Goal: Information Seeking & Learning: Learn about a topic

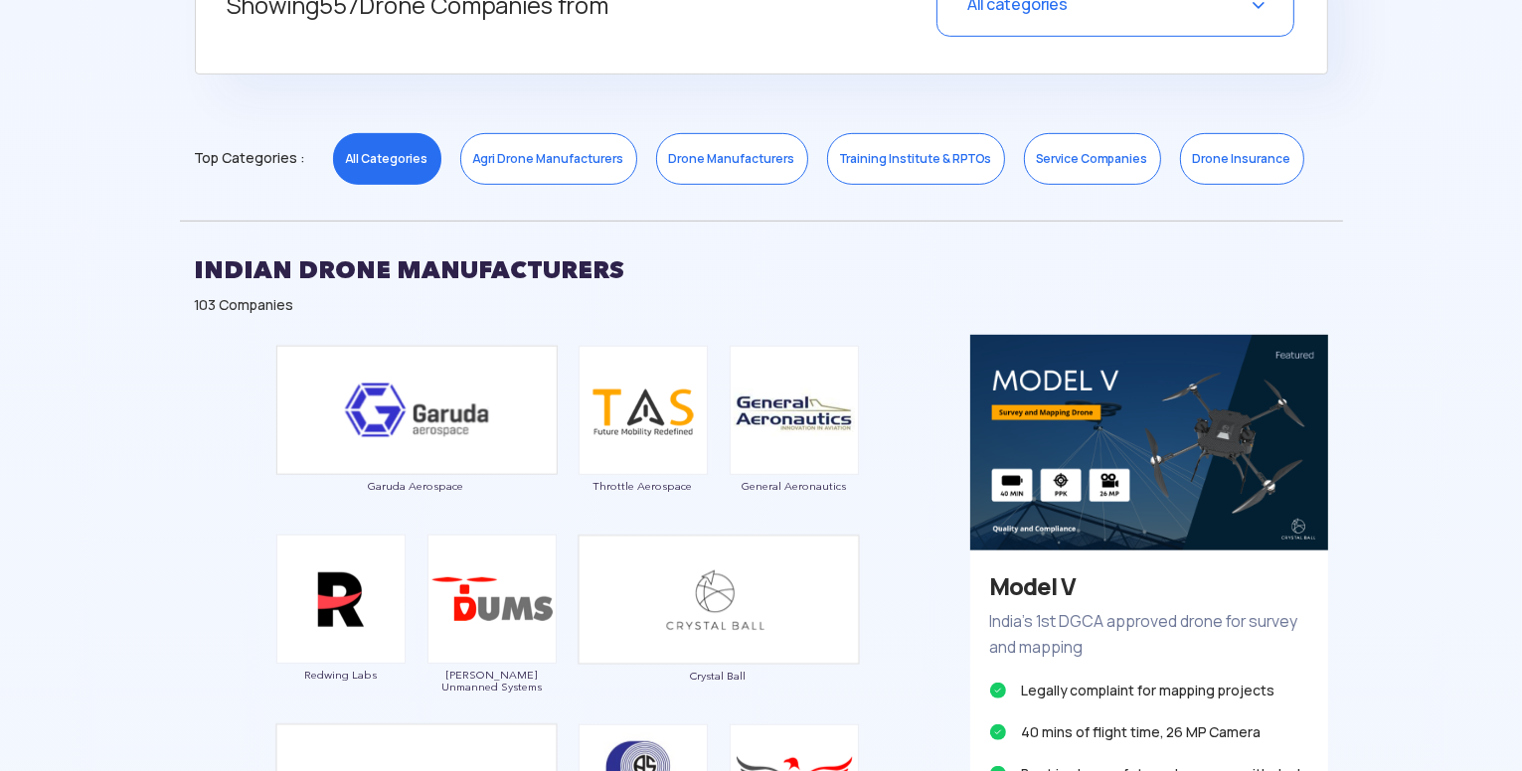
scroll to position [906, 0]
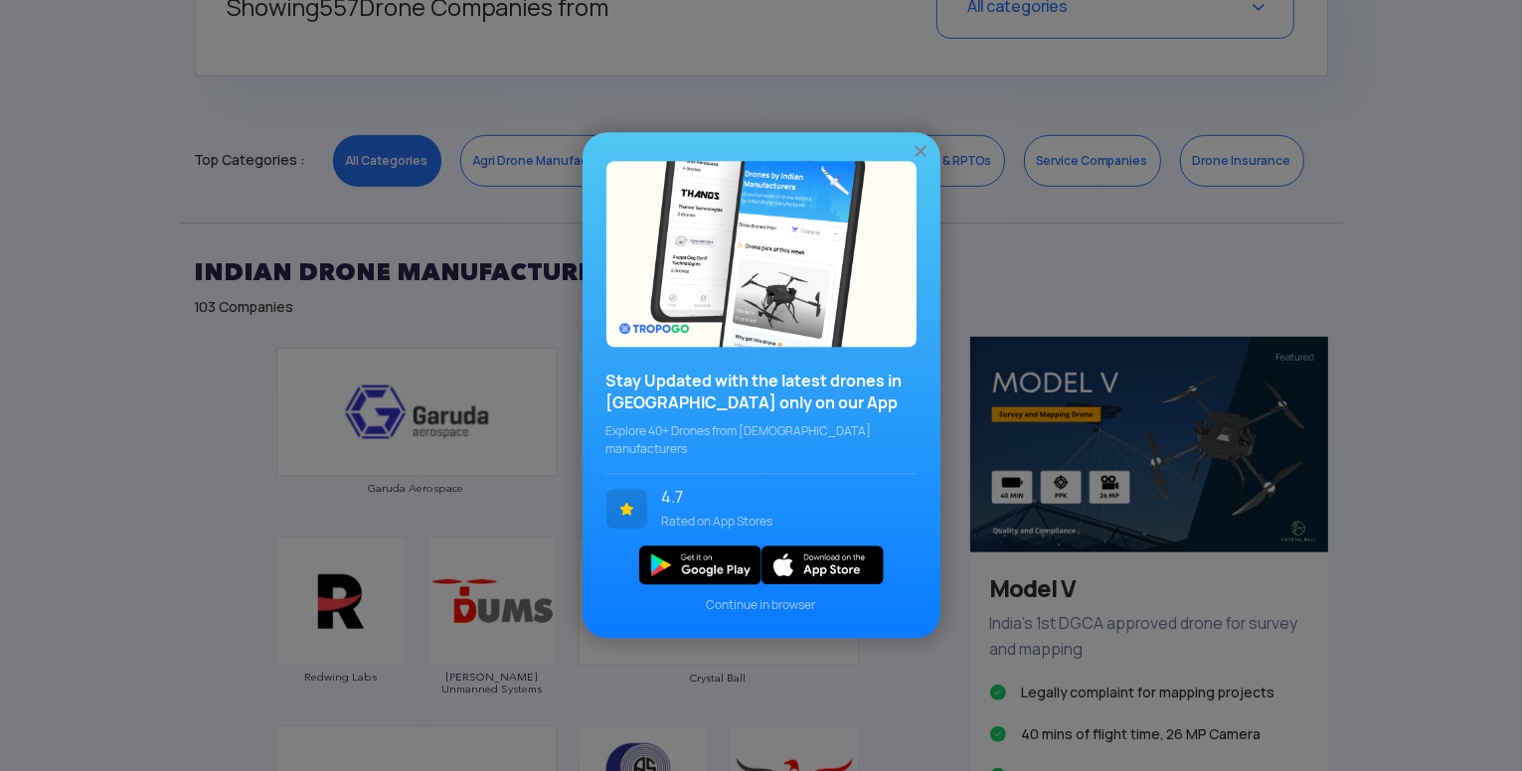
click at [919, 162] on img at bounding box center [920, 152] width 20 height 20
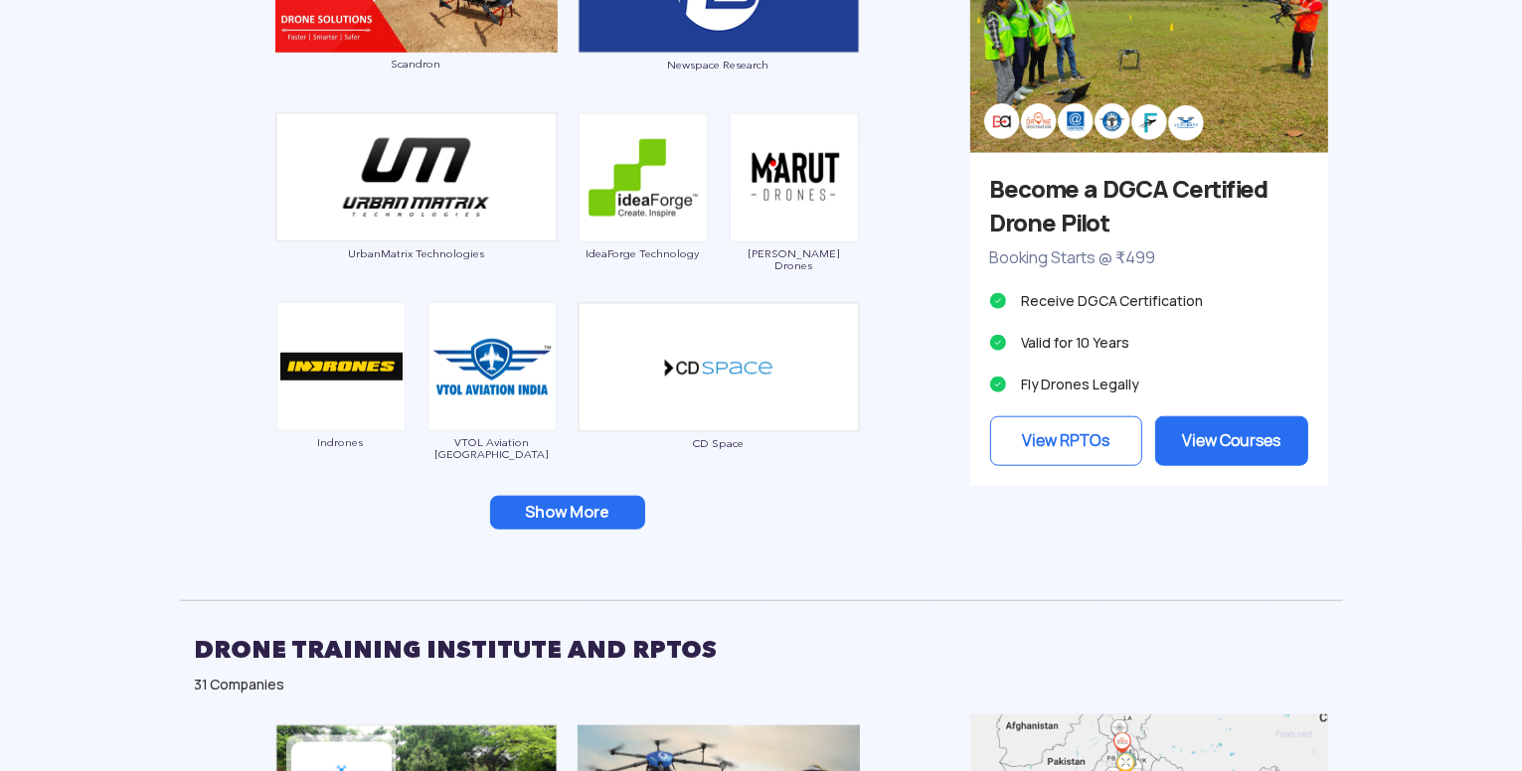
scroll to position [1896, 0]
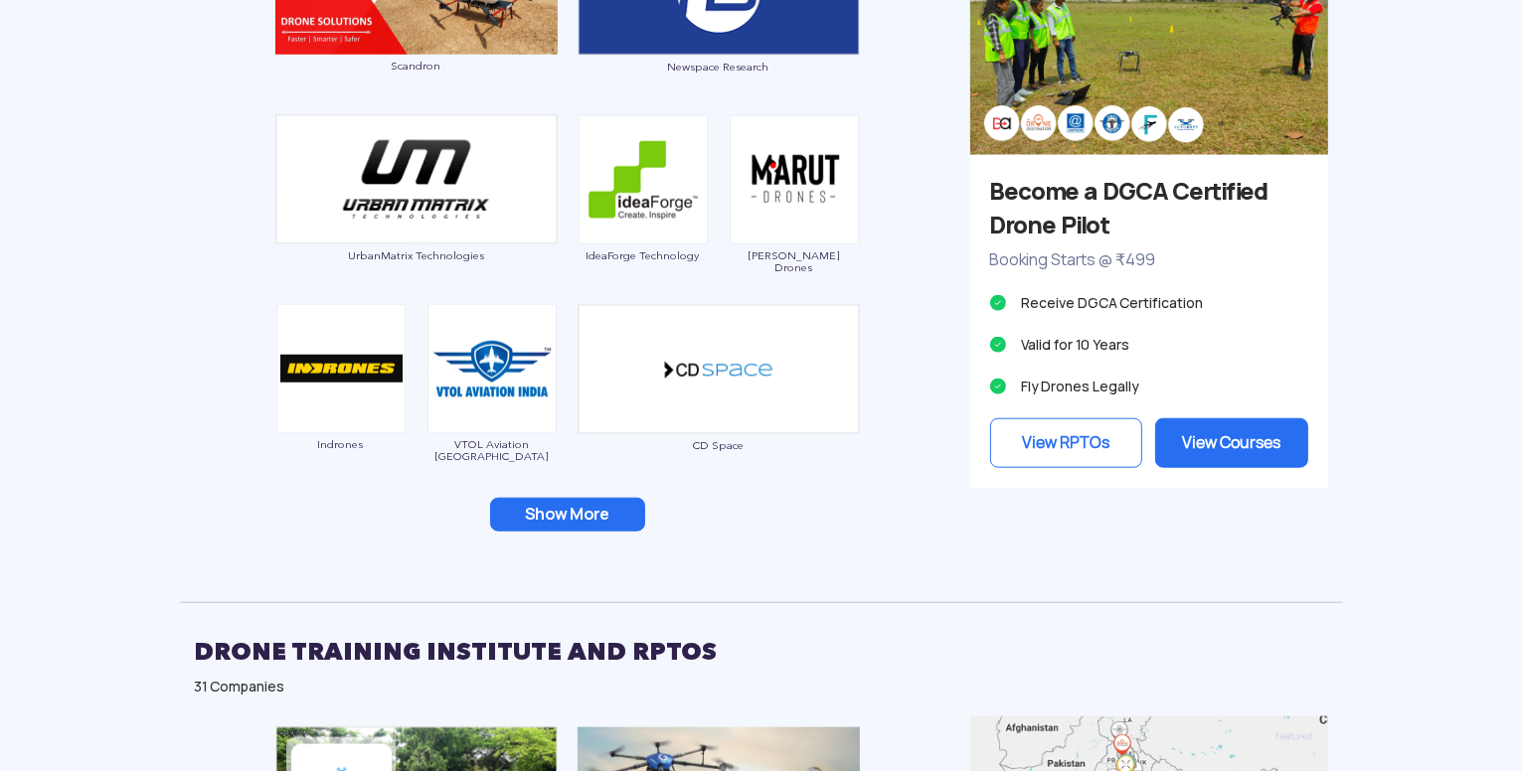
click at [609, 521] on button "Show More" at bounding box center [567, 515] width 155 height 34
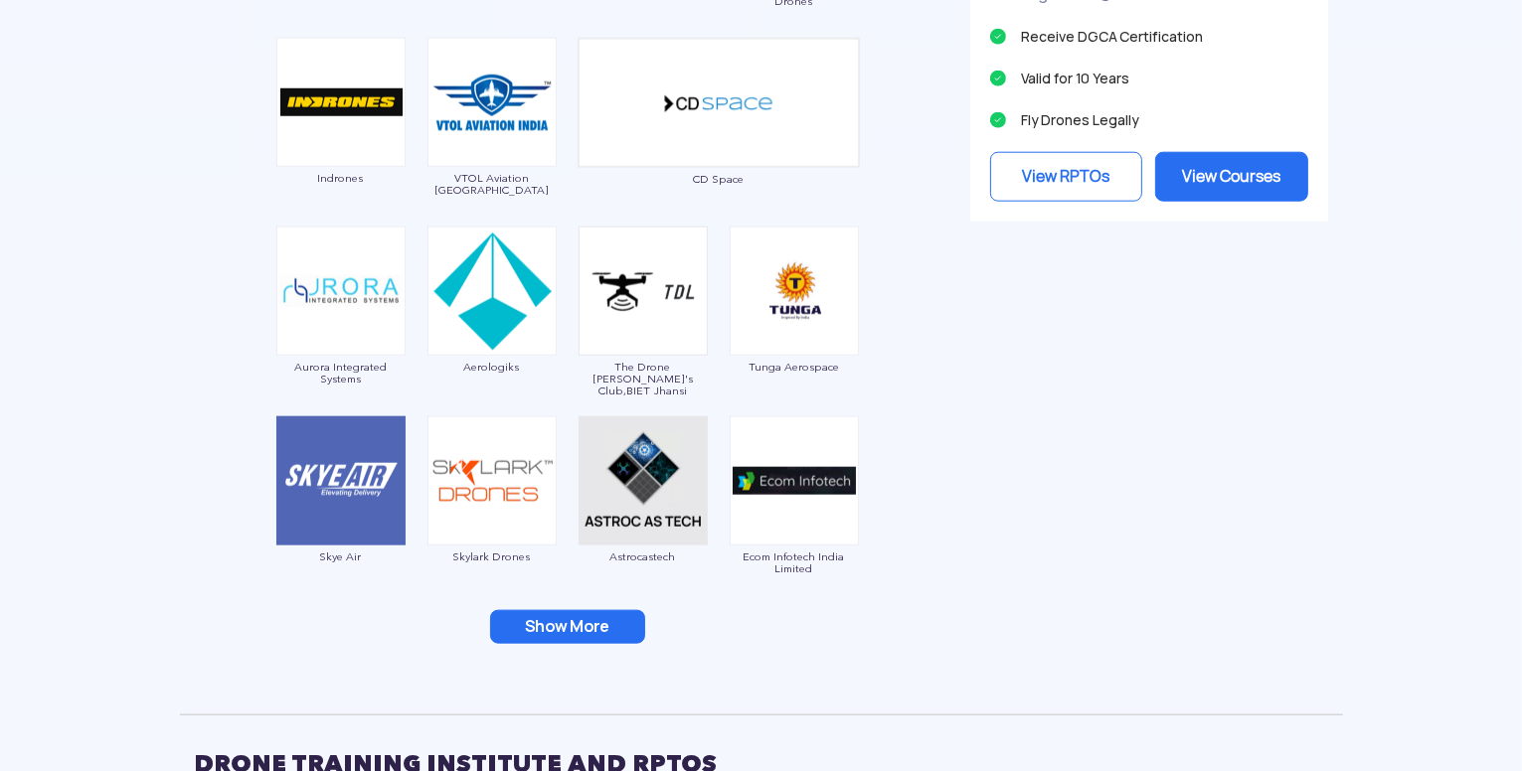
scroll to position [2322, 0]
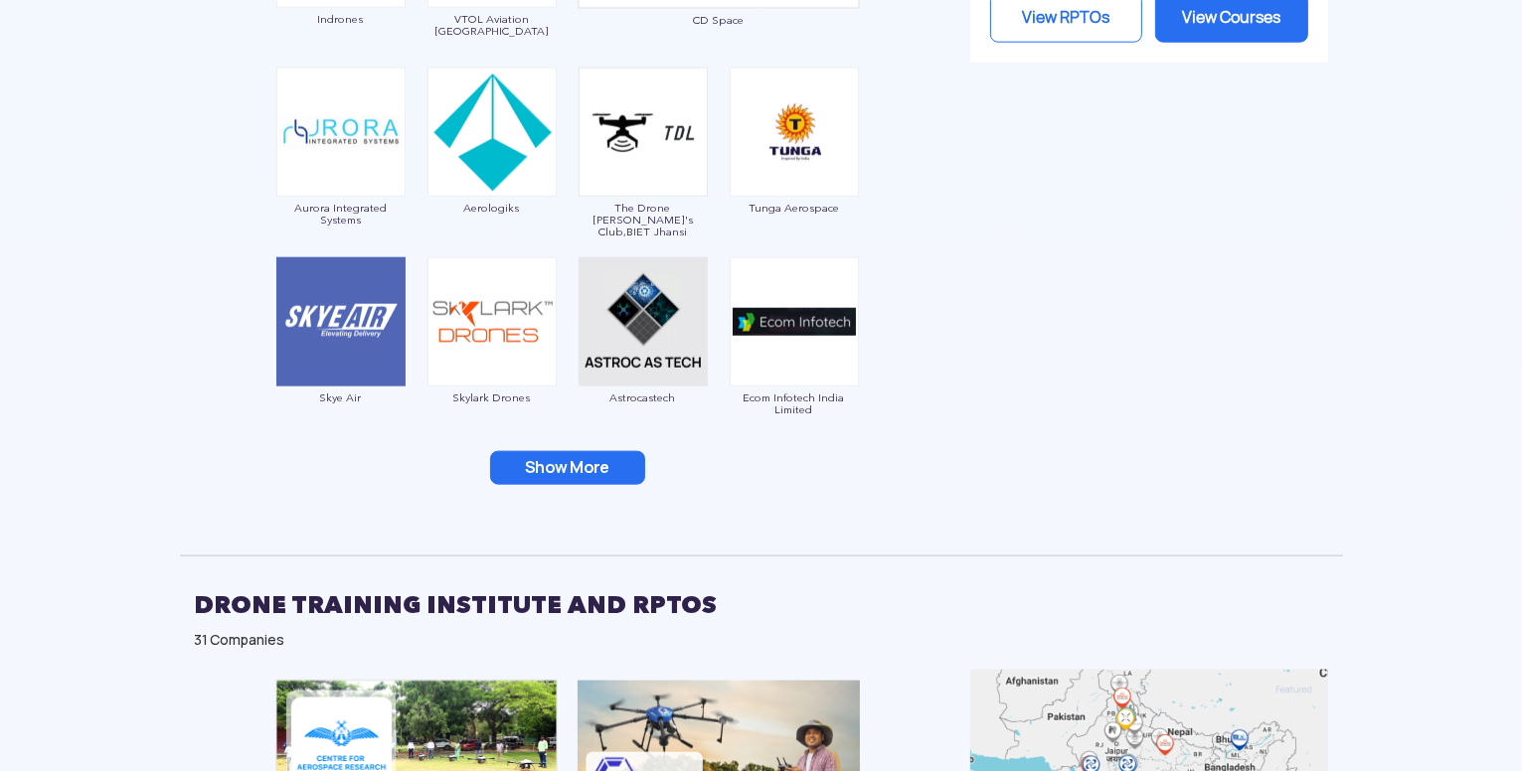
click at [597, 470] on button "Show More" at bounding box center [567, 468] width 155 height 34
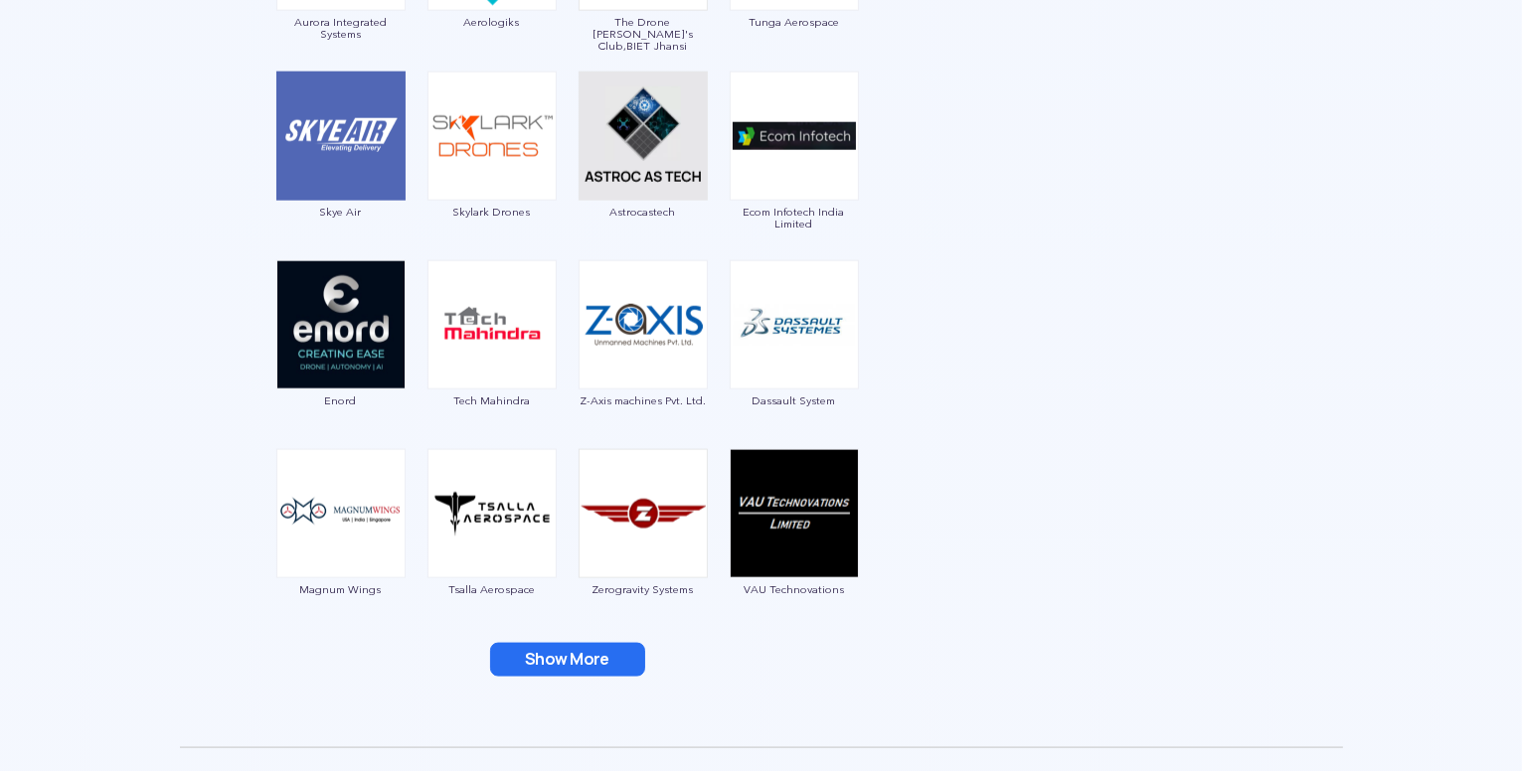
scroll to position [2511, 0]
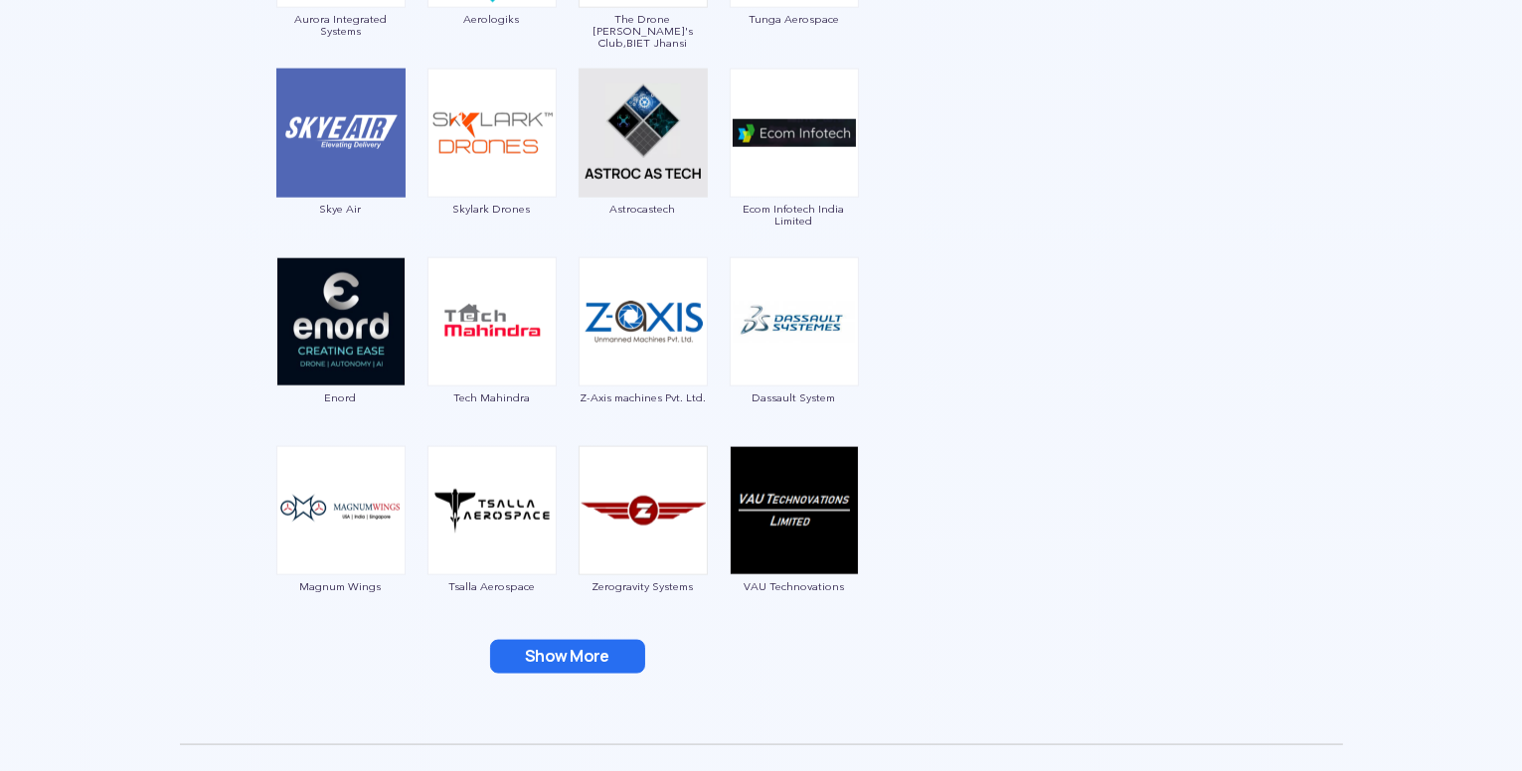
click at [581, 653] on button "Show More" at bounding box center [567, 657] width 155 height 34
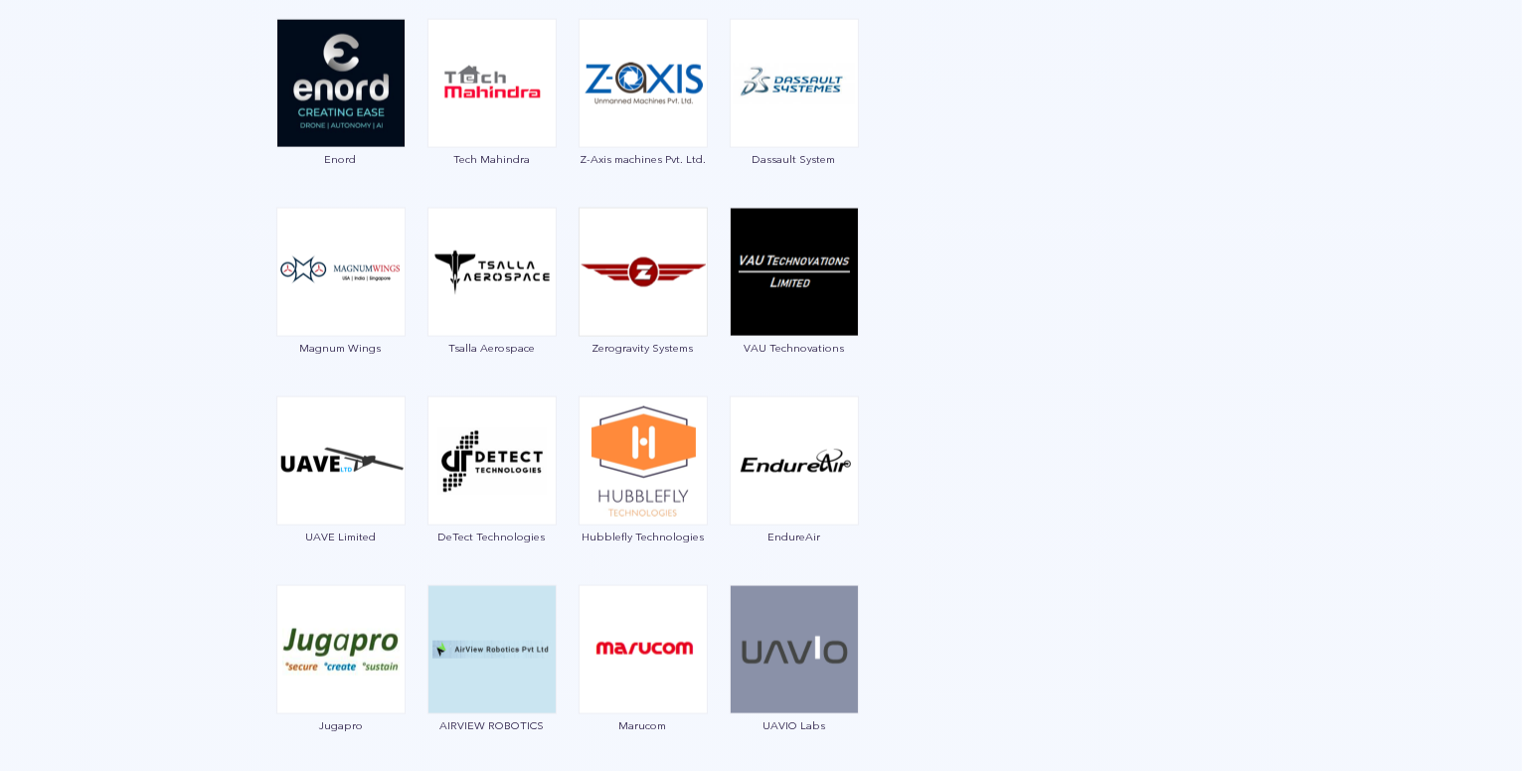
scroll to position [2886, 0]
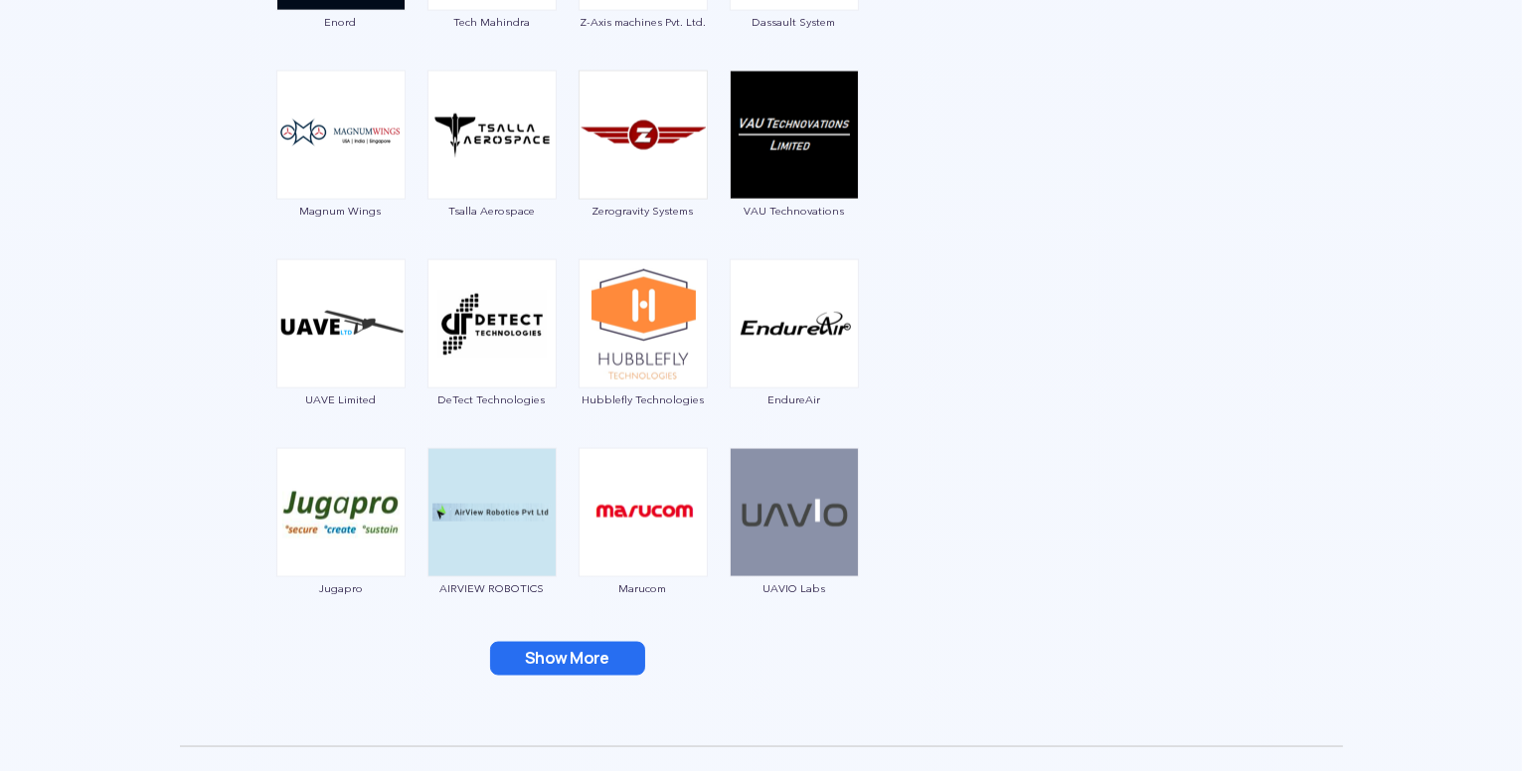
click at [571, 667] on button "Show More" at bounding box center [567, 659] width 155 height 34
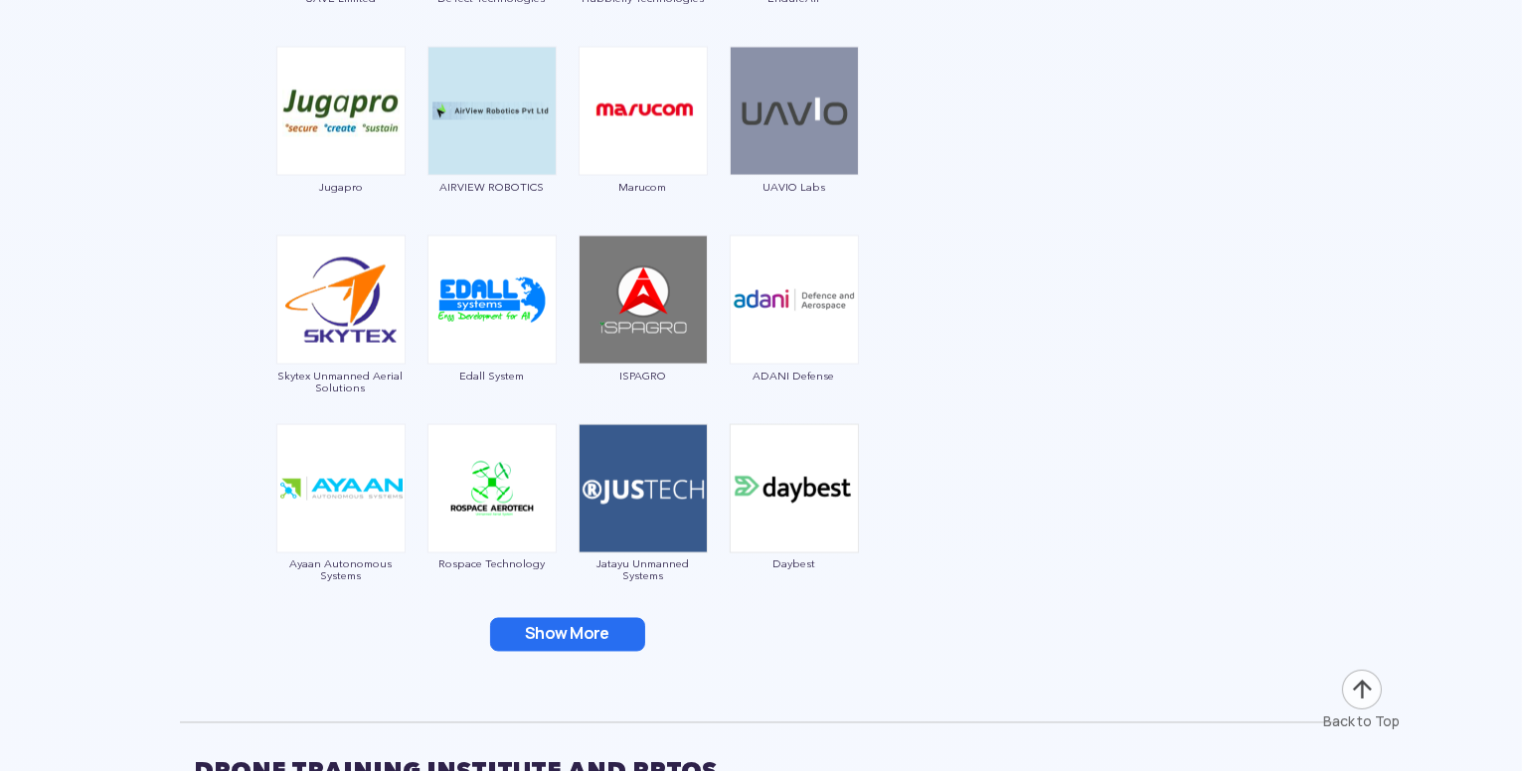
scroll to position [3288, 0]
click at [590, 631] on button "Show More" at bounding box center [567, 635] width 155 height 34
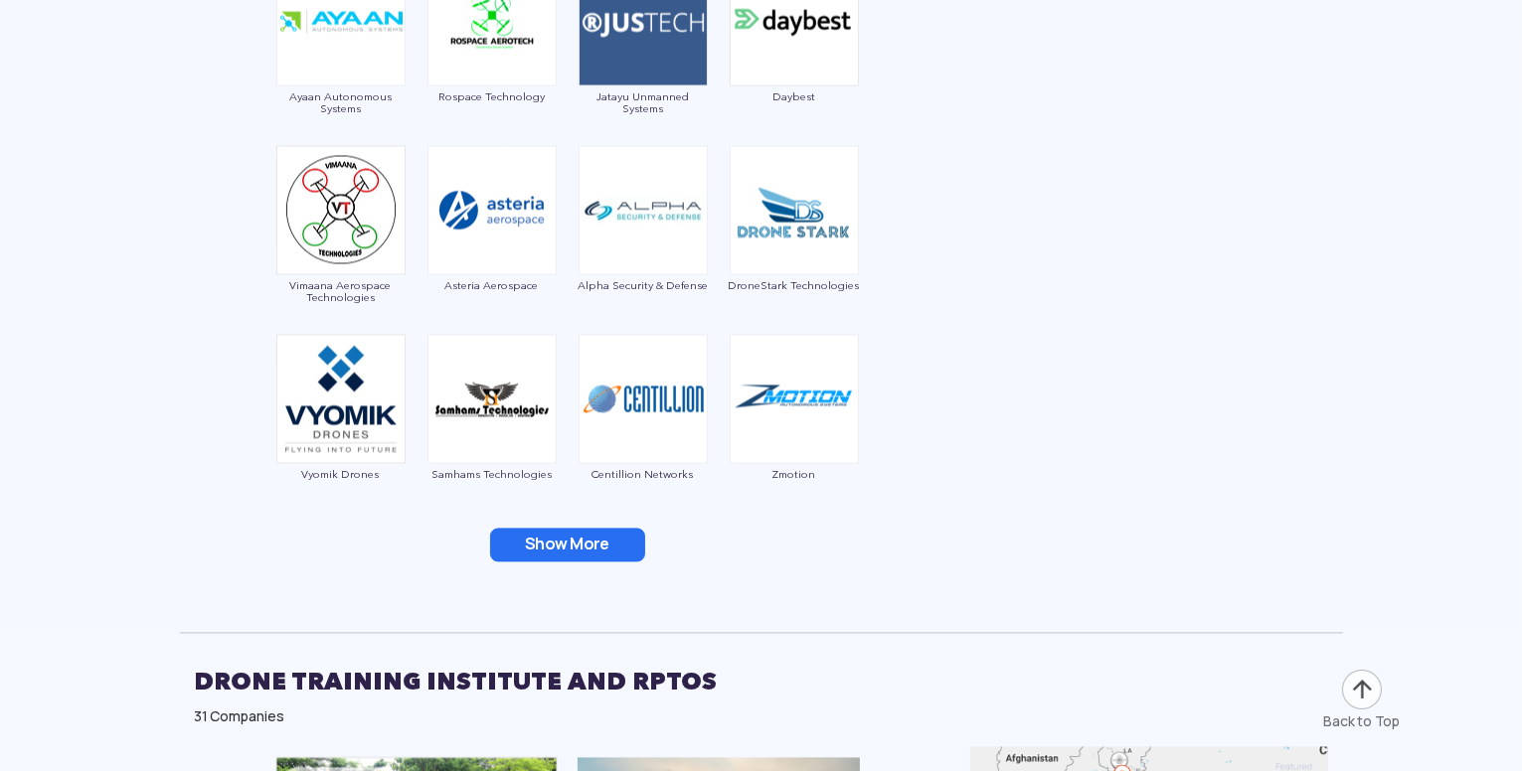
scroll to position [3768, 0]
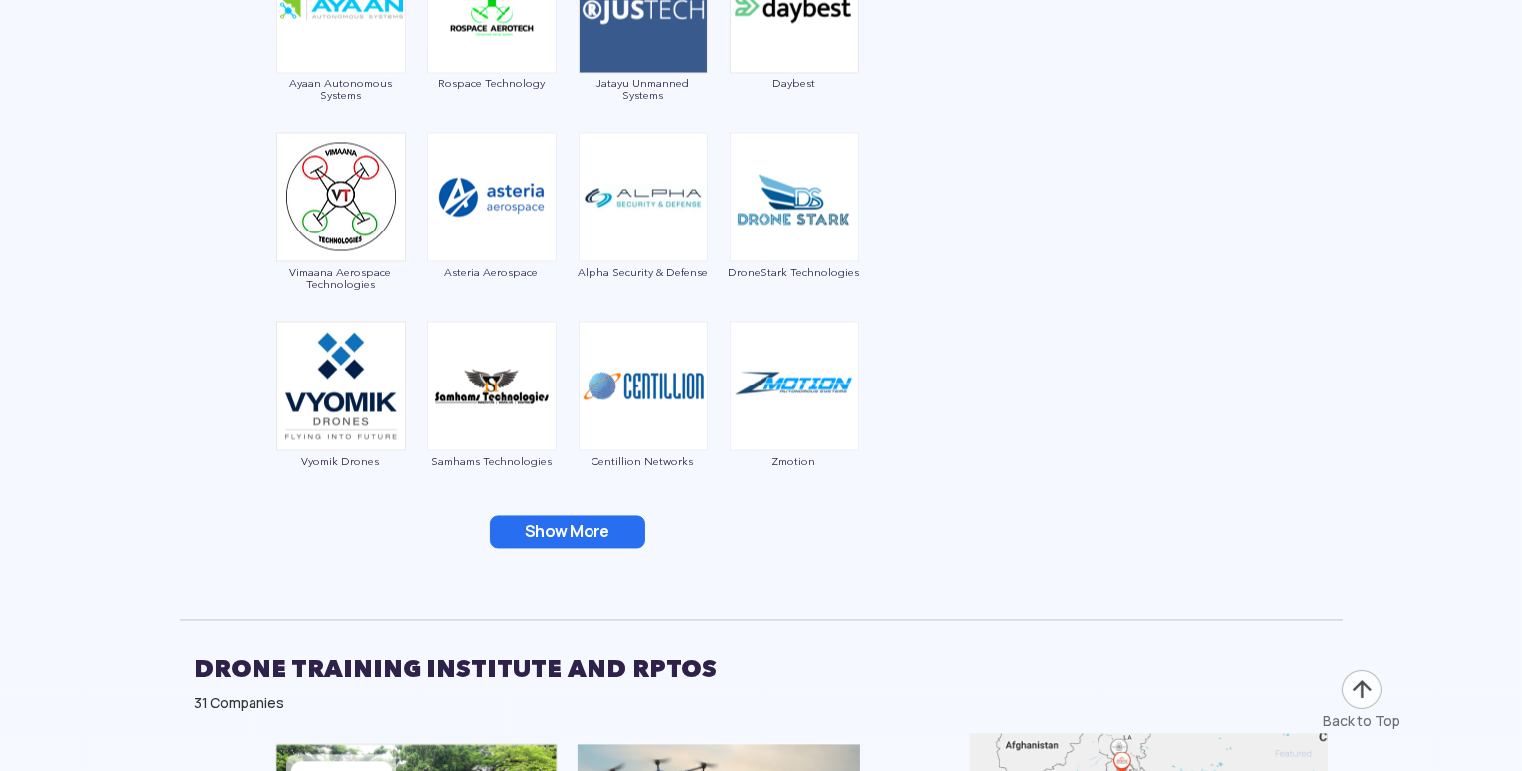
click at [621, 531] on button "Show More" at bounding box center [567, 533] width 155 height 34
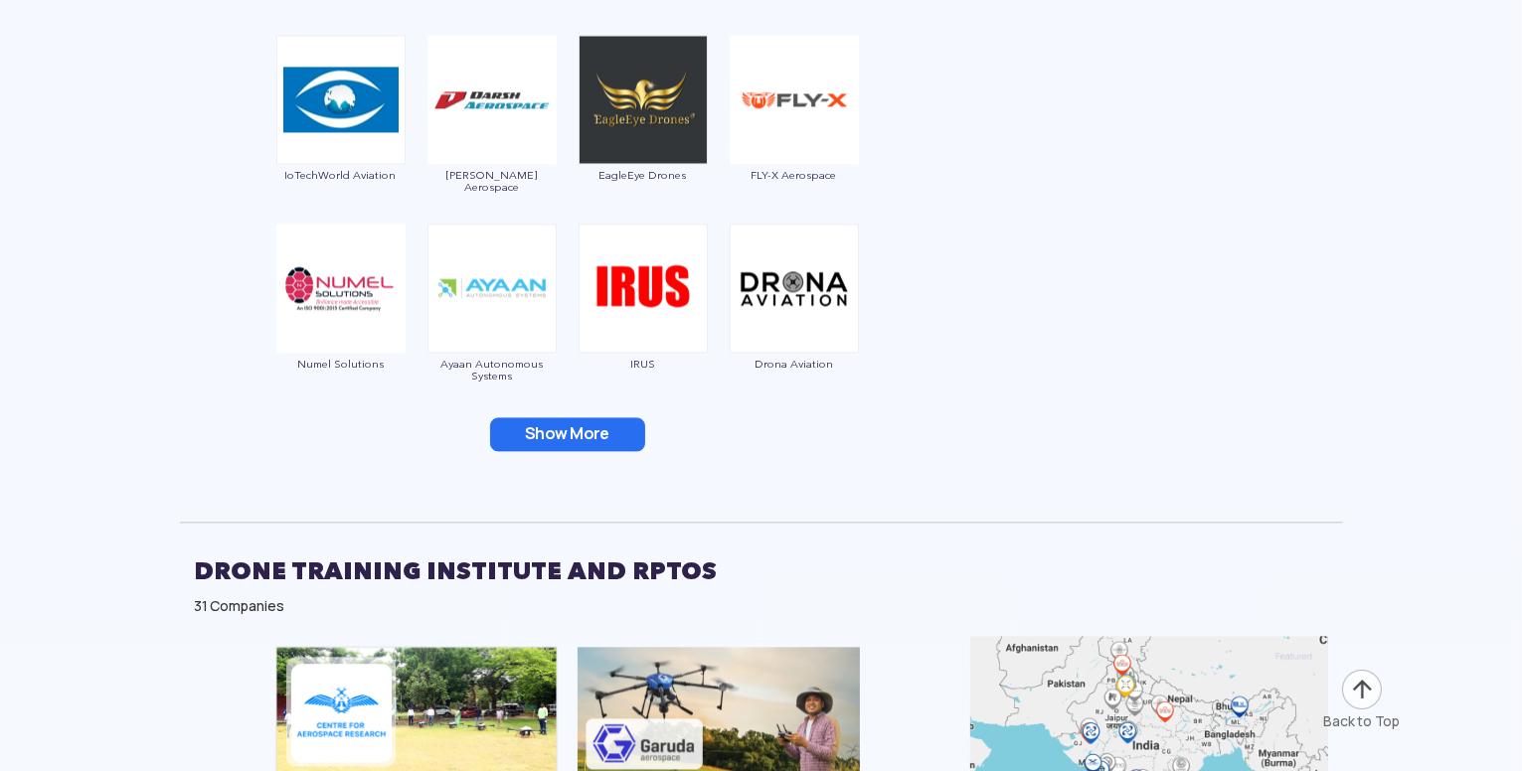
scroll to position [4245, 0]
click at [575, 438] on button "Show More" at bounding box center [567, 433] width 155 height 34
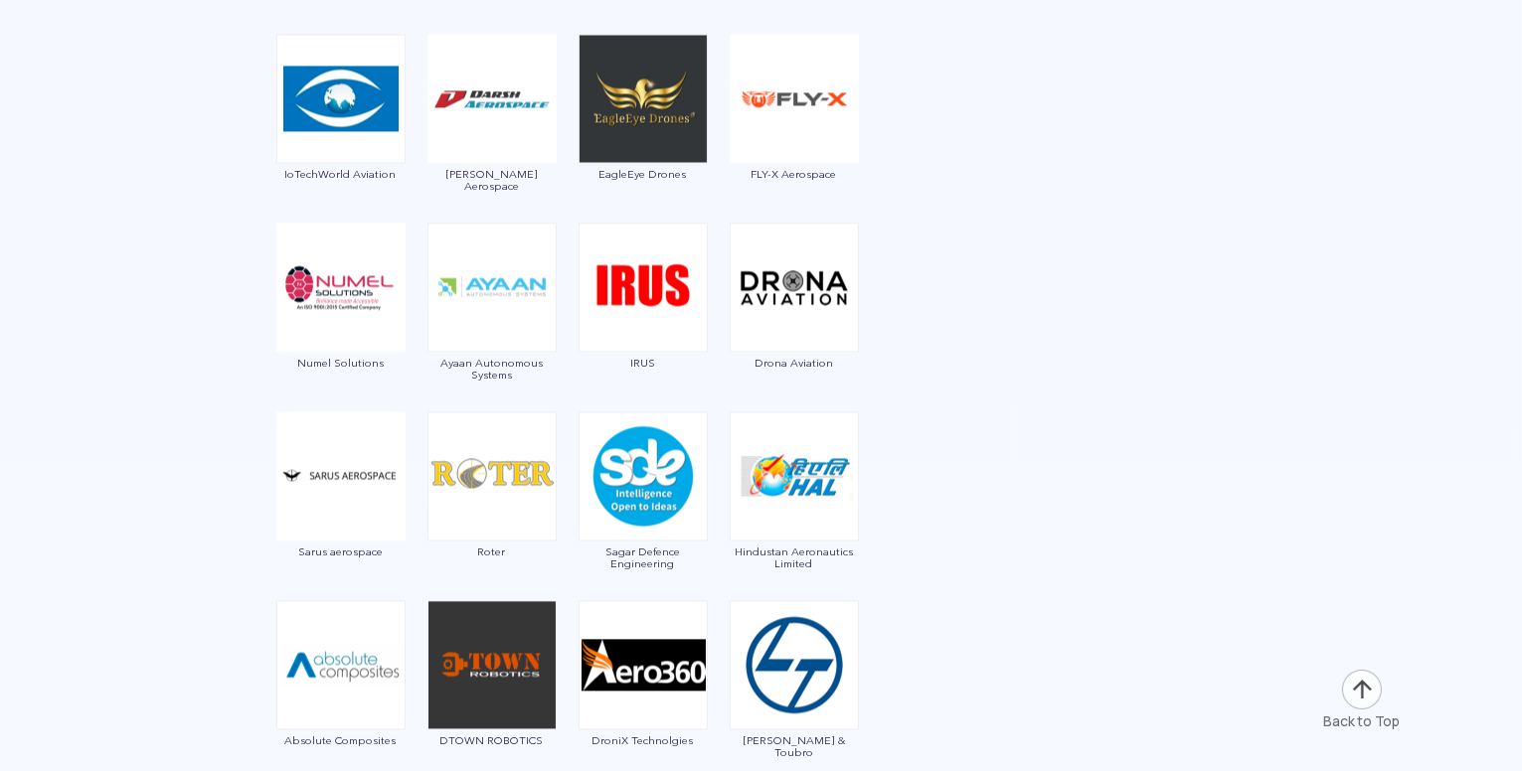
scroll to position [4445, 0]
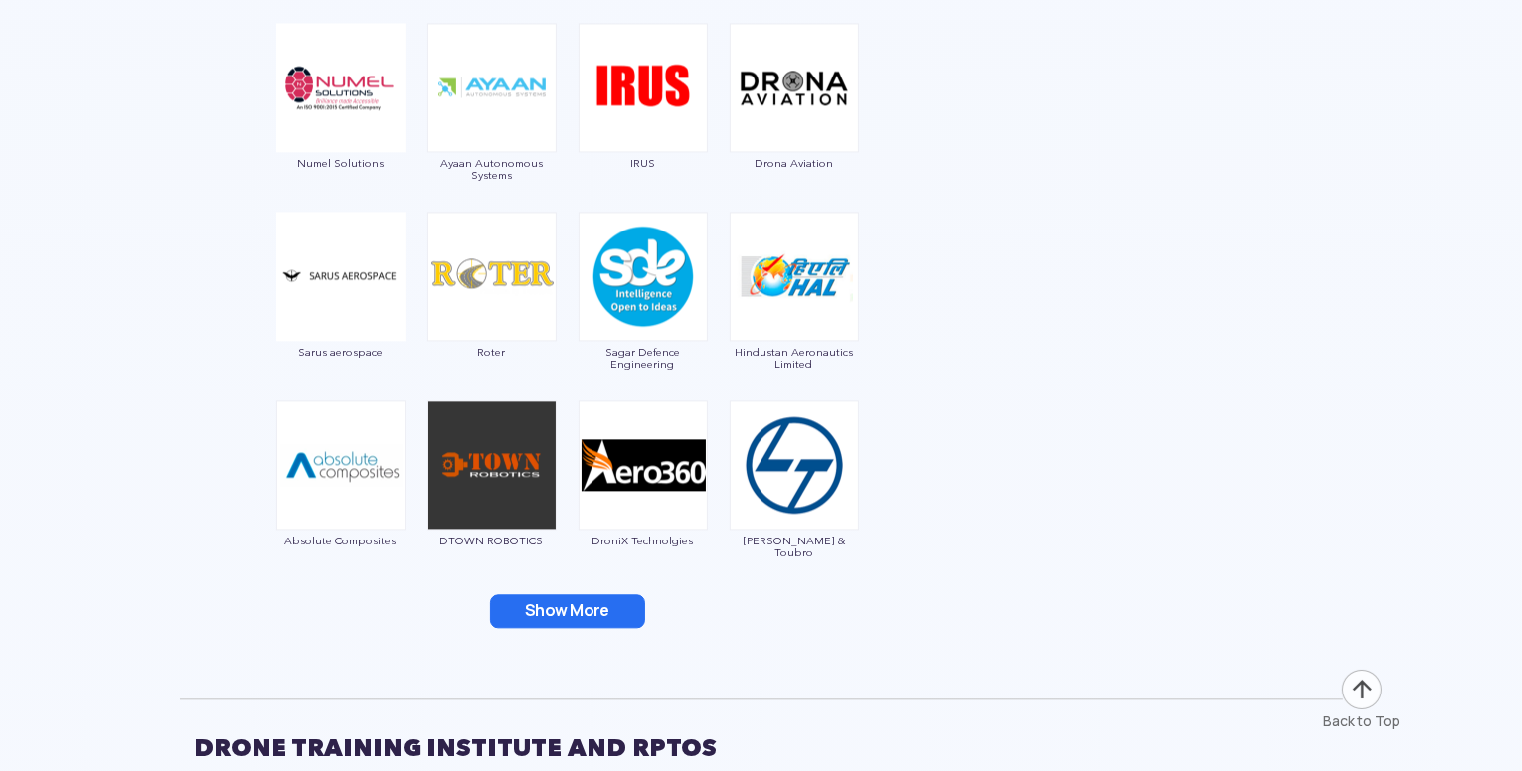
click at [620, 601] on button "Show More" at bounding box center [567, 611] width 155 height 34
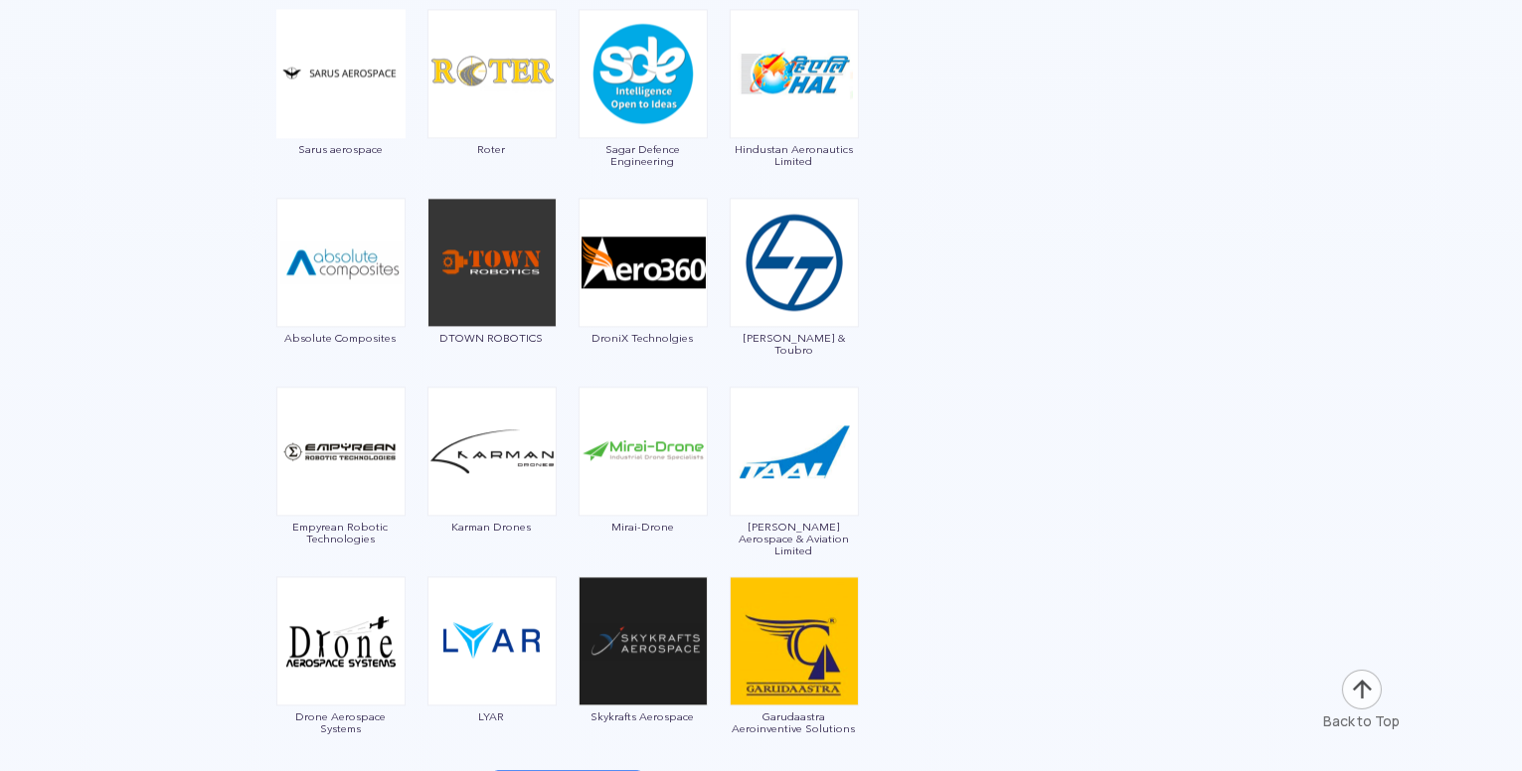
scroll to position [4820, 0]
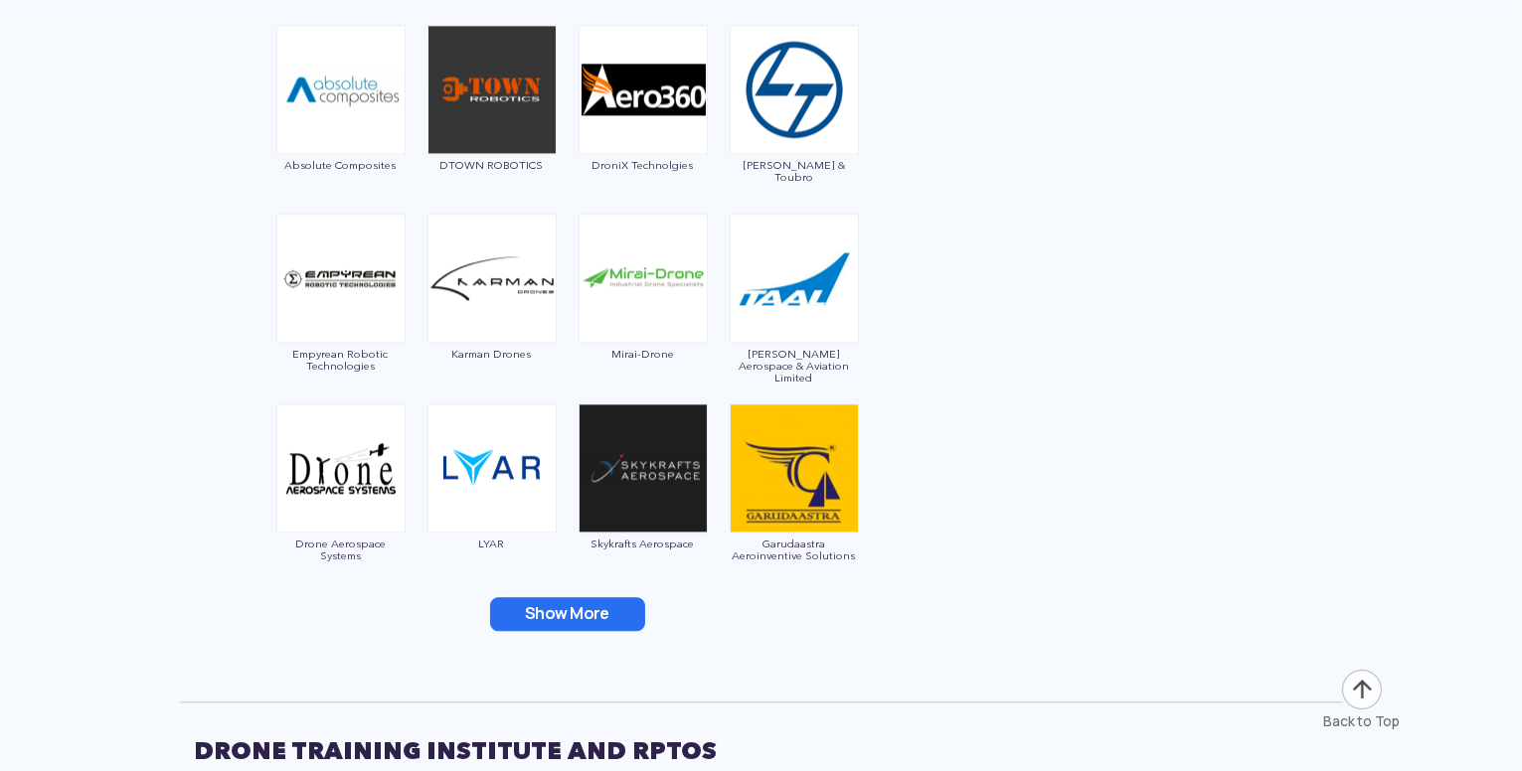
click at [606, 618] on button "Show More" at bounding box center [567, 614] width 155 height 34
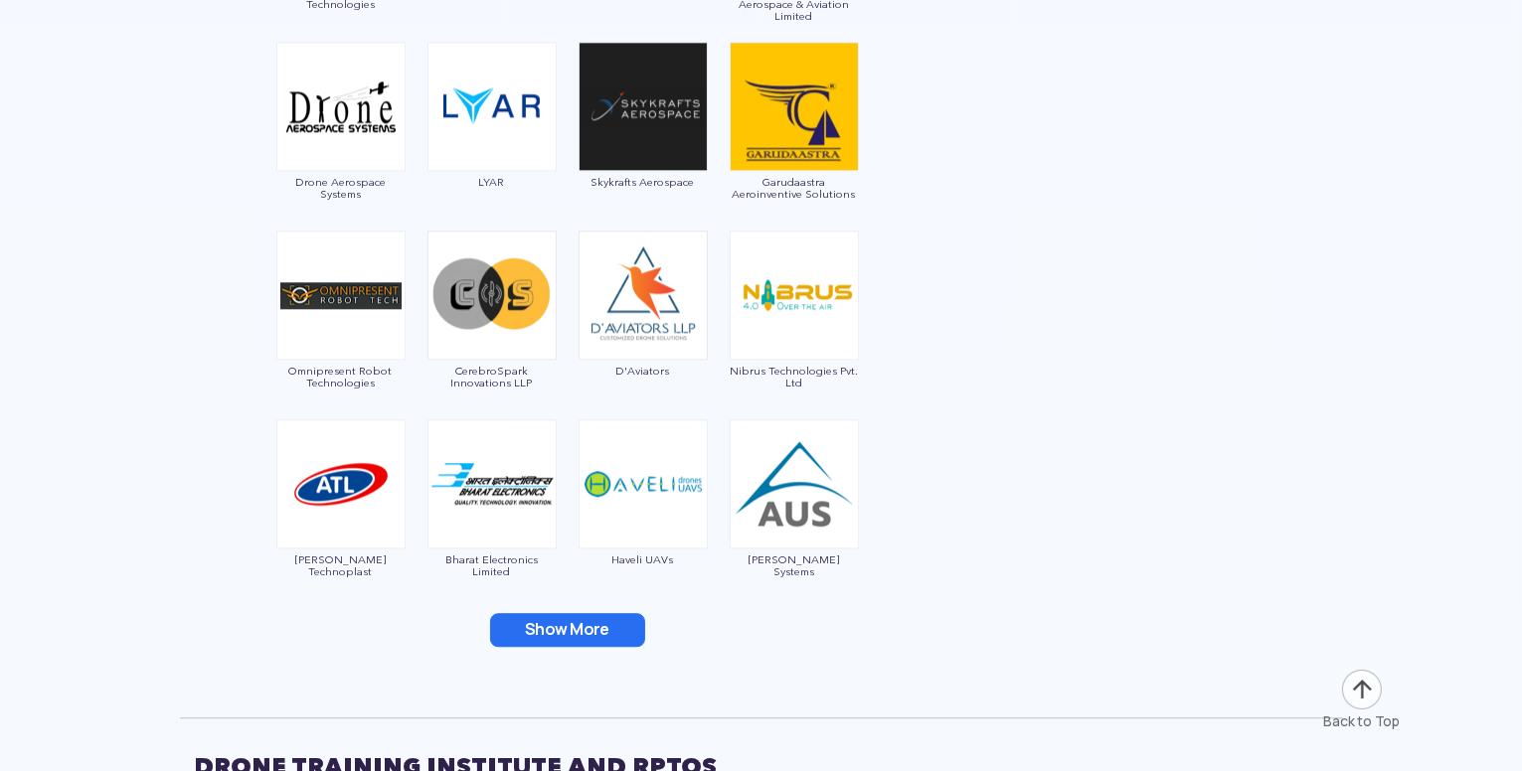
scroll to position [5184, 0]
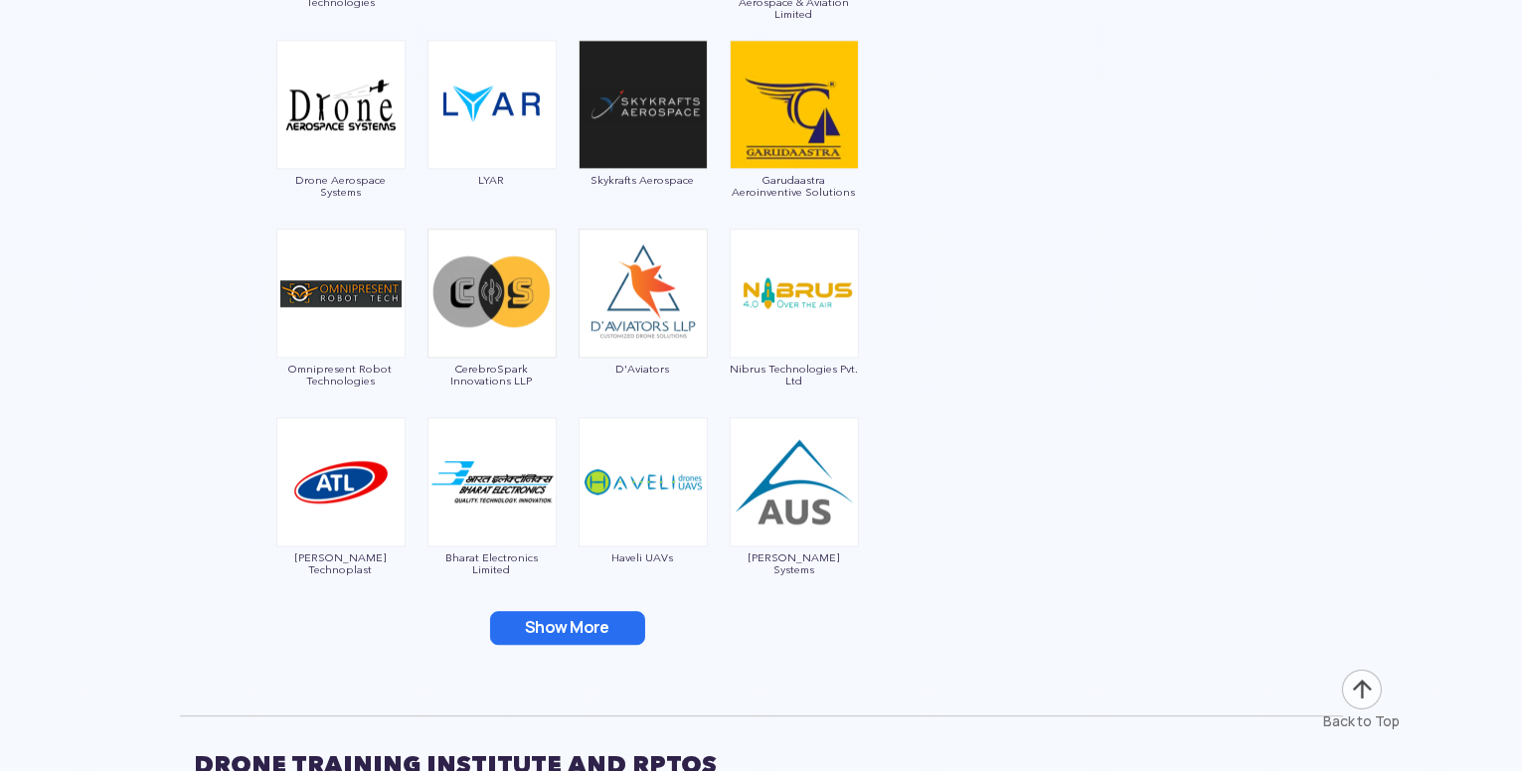
click at [599, 626] on button "Show More" at bounding box center [567, 628] width 155 height 34
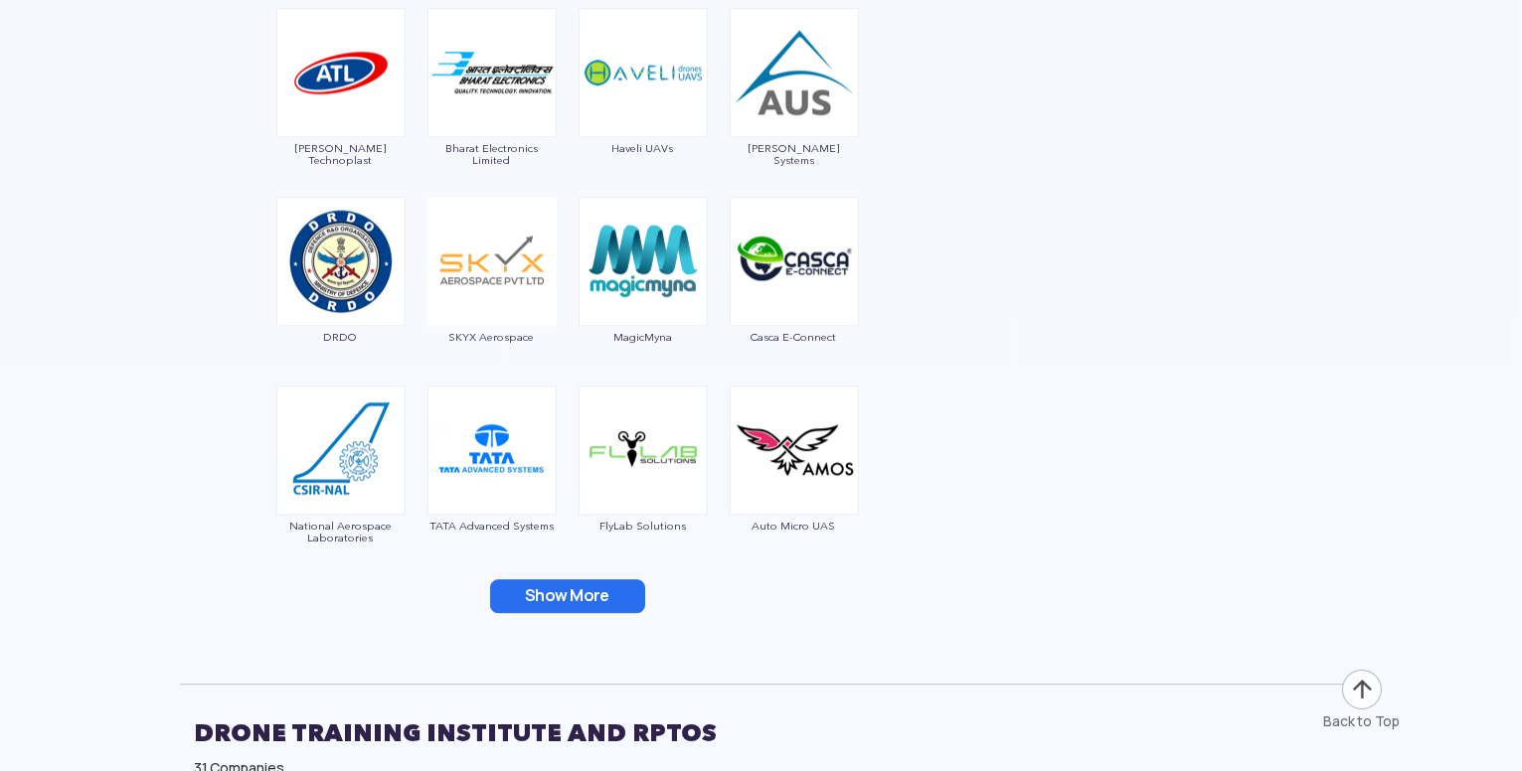
scroll to position [5594, 0]
click at [578, 589] on button "Show More" at bounding box center [567, 596] width 155 height 34
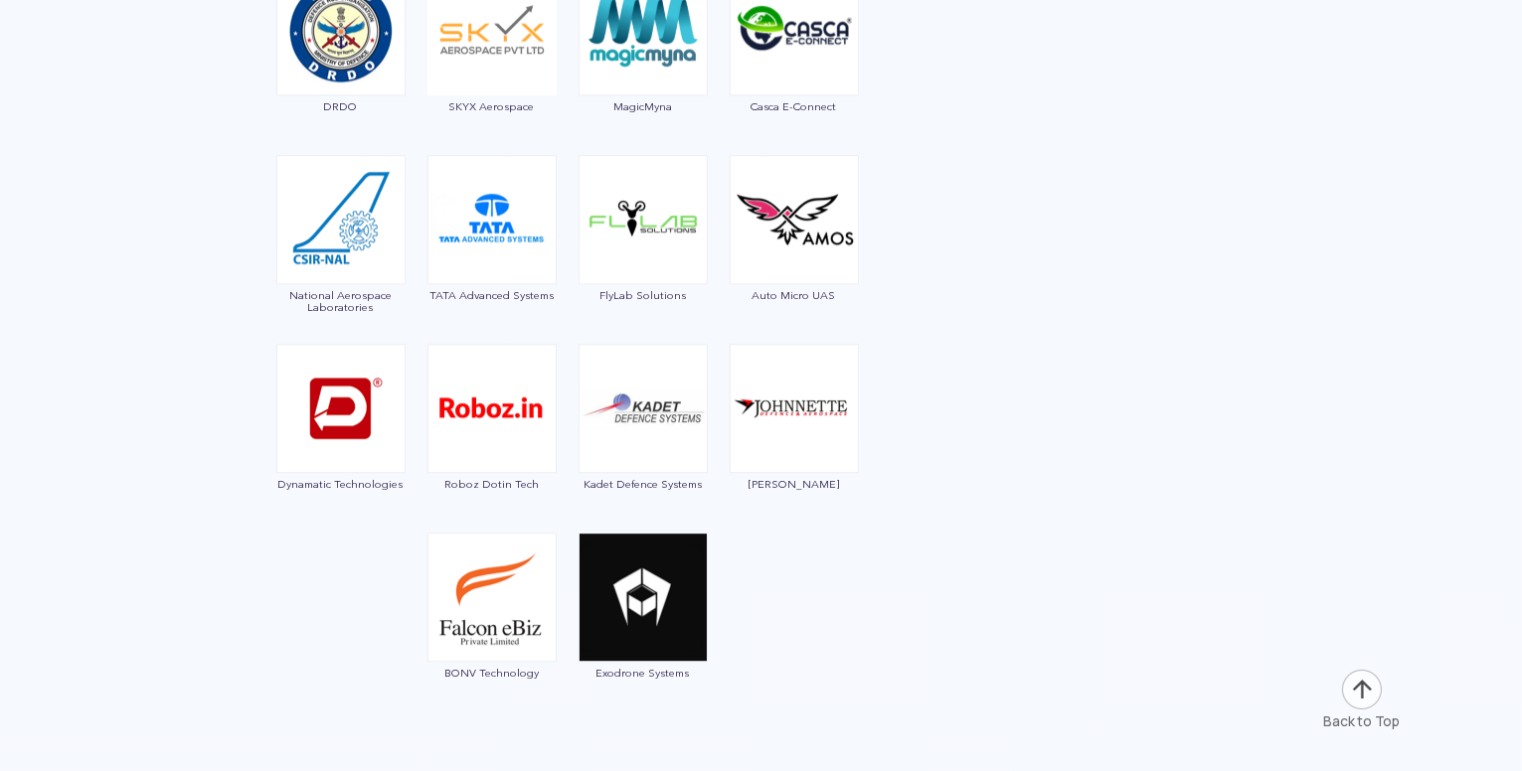
scroll to position [6102, 0]
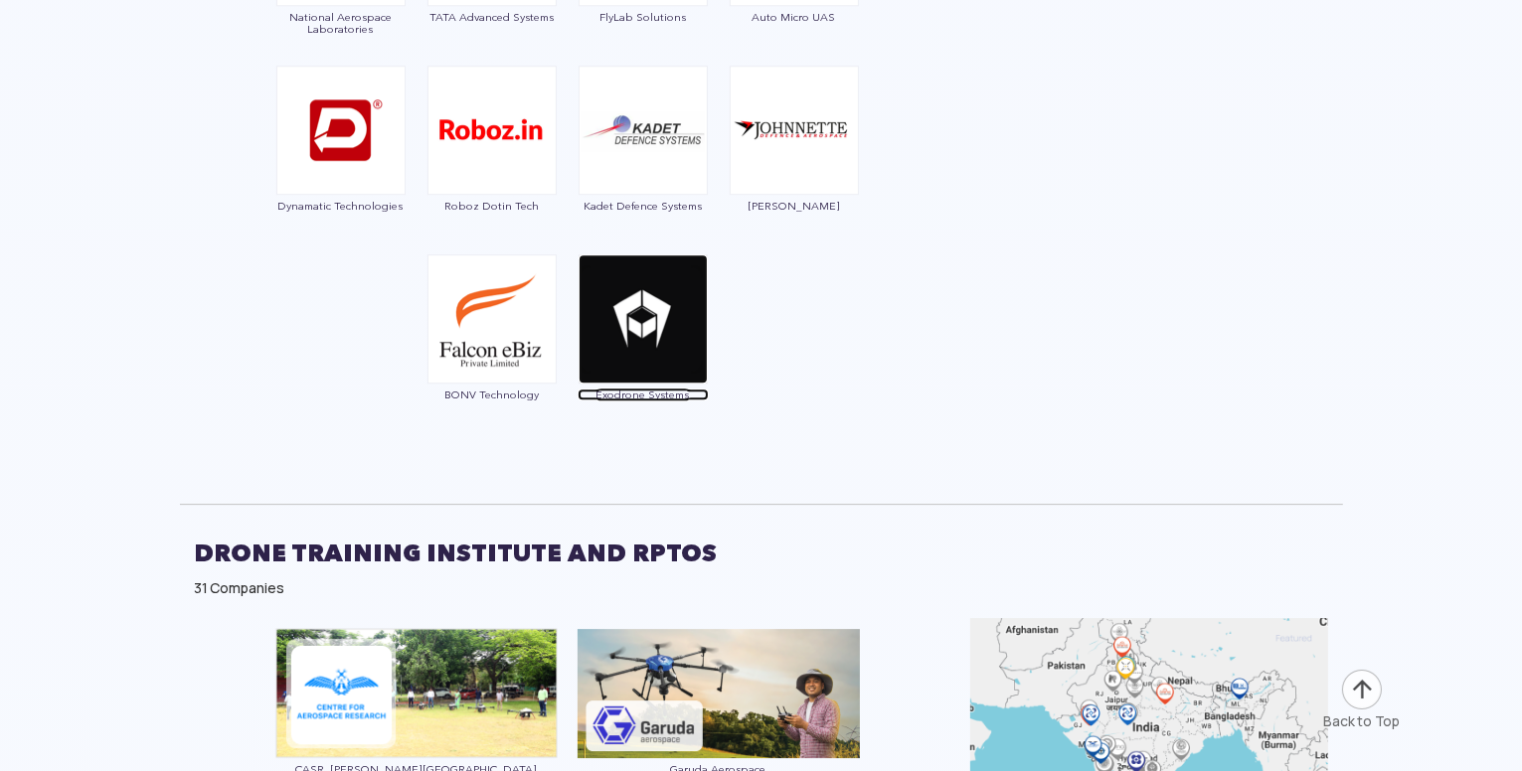
click at [648, 343] on img at bounding box center [642, 318] width 129 height 129
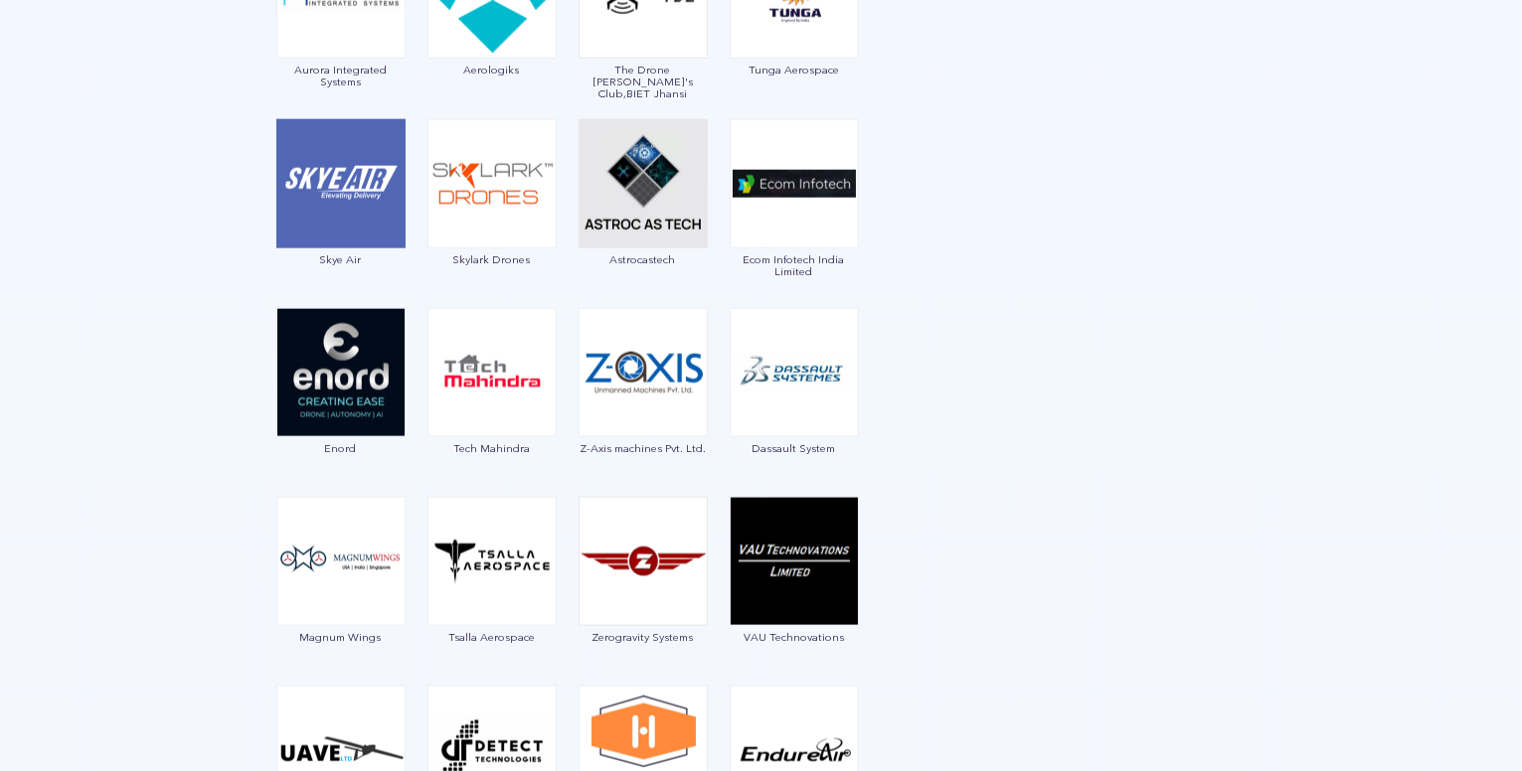
scroll to position [2457, 0]
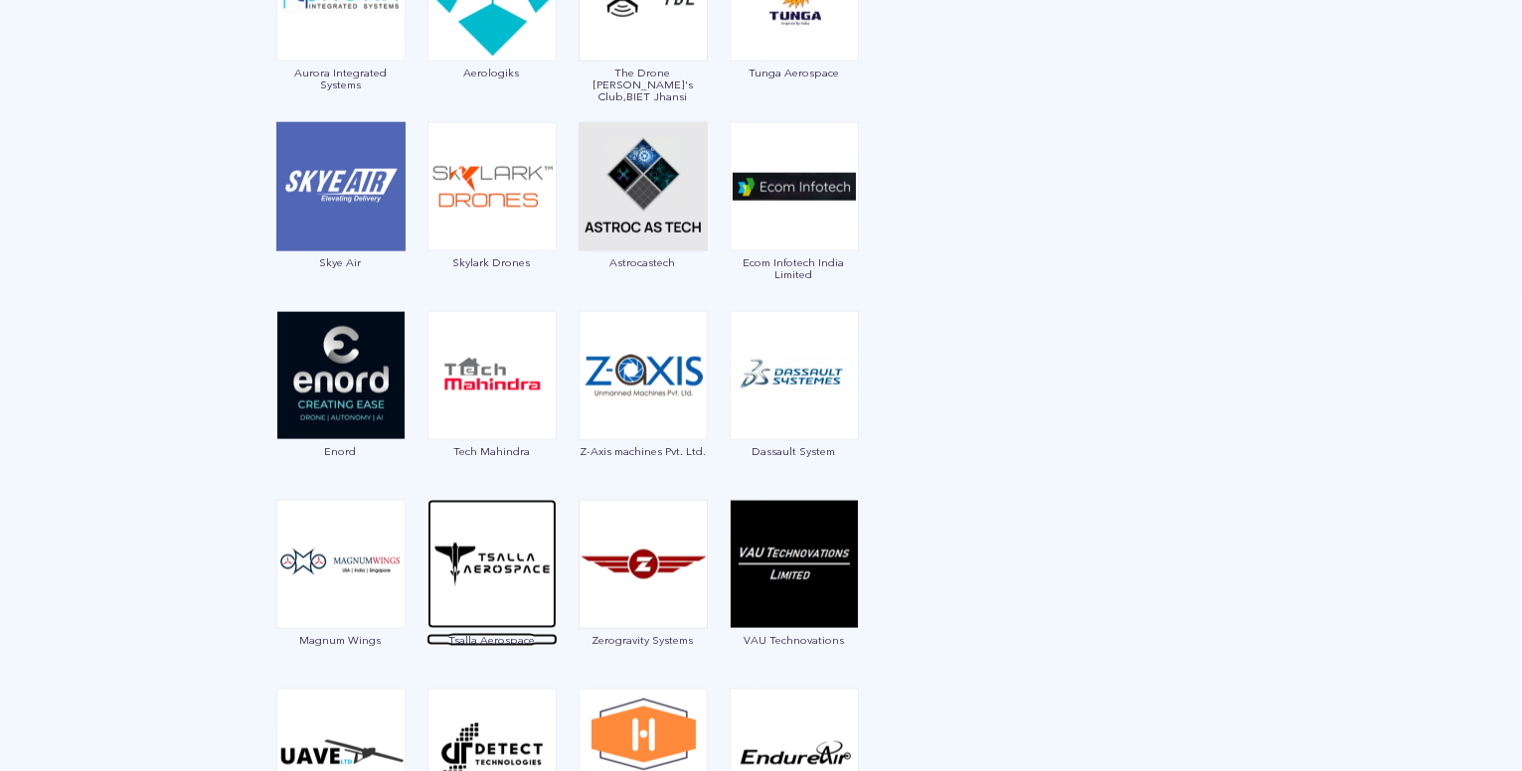
click at [486, 601] on img at bounding box center [491, 564] width 129 height 129
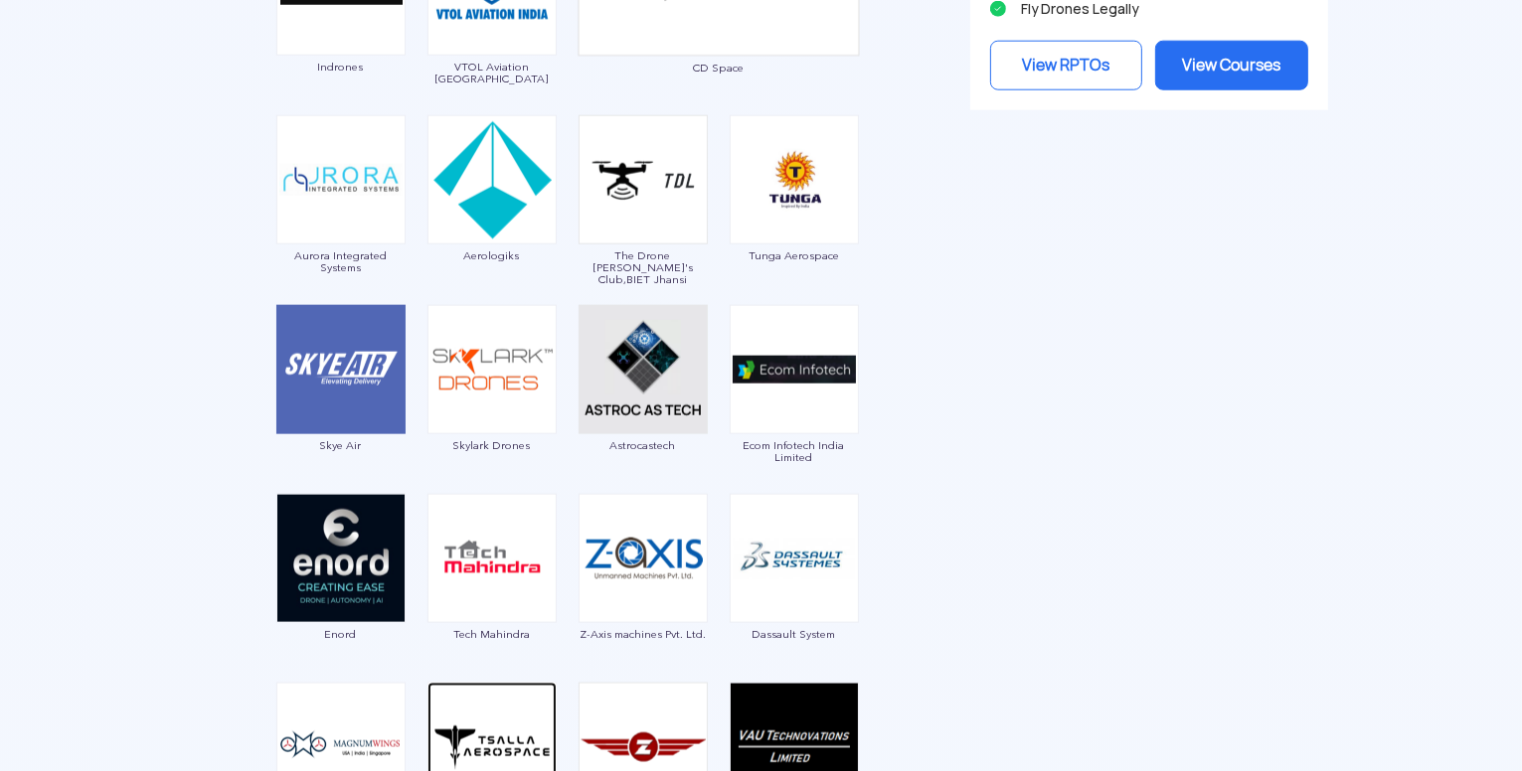
scroll to position [2187, 0]
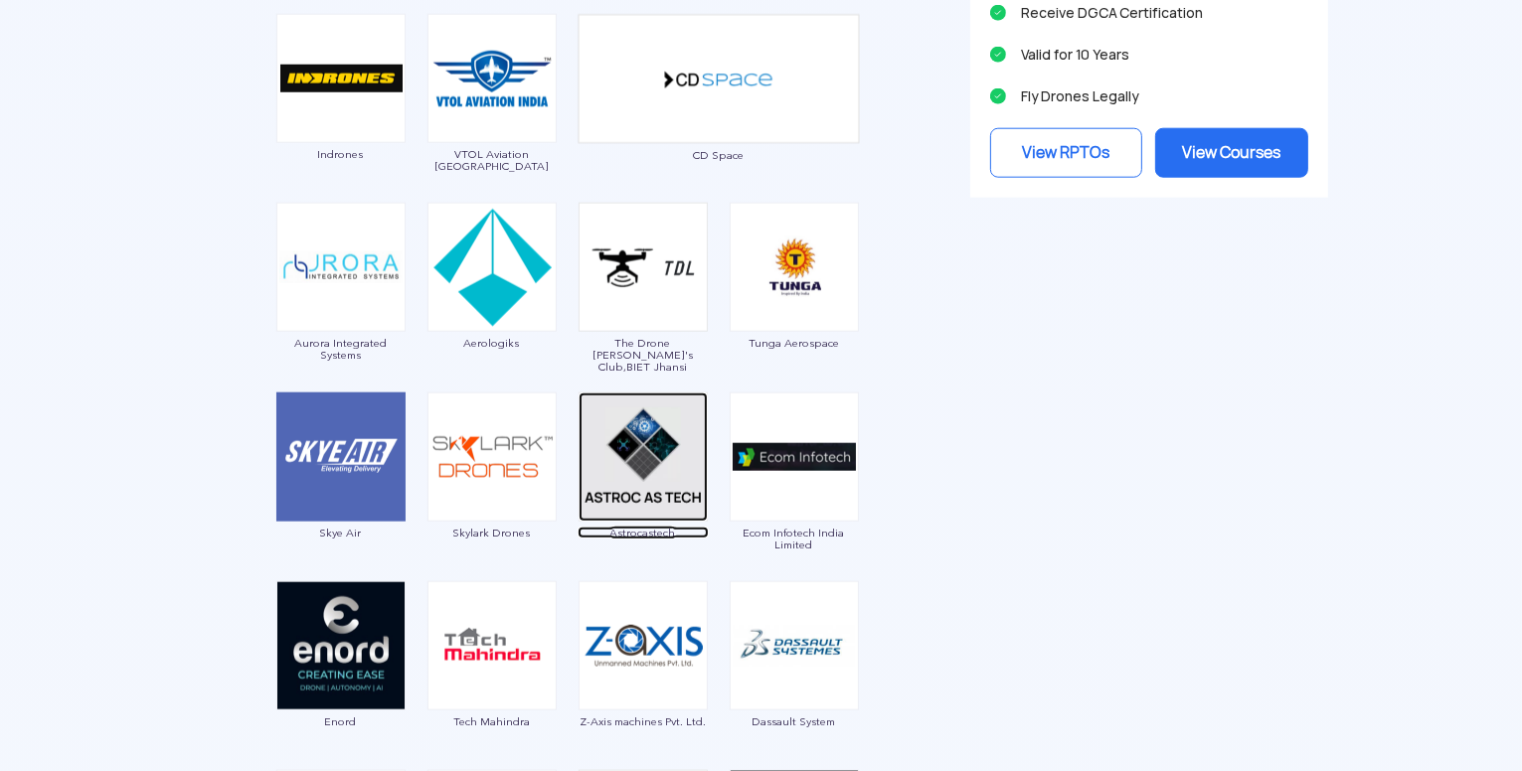
click at [629, 476] on img at bounding box center [642, 457] width 129 height 129
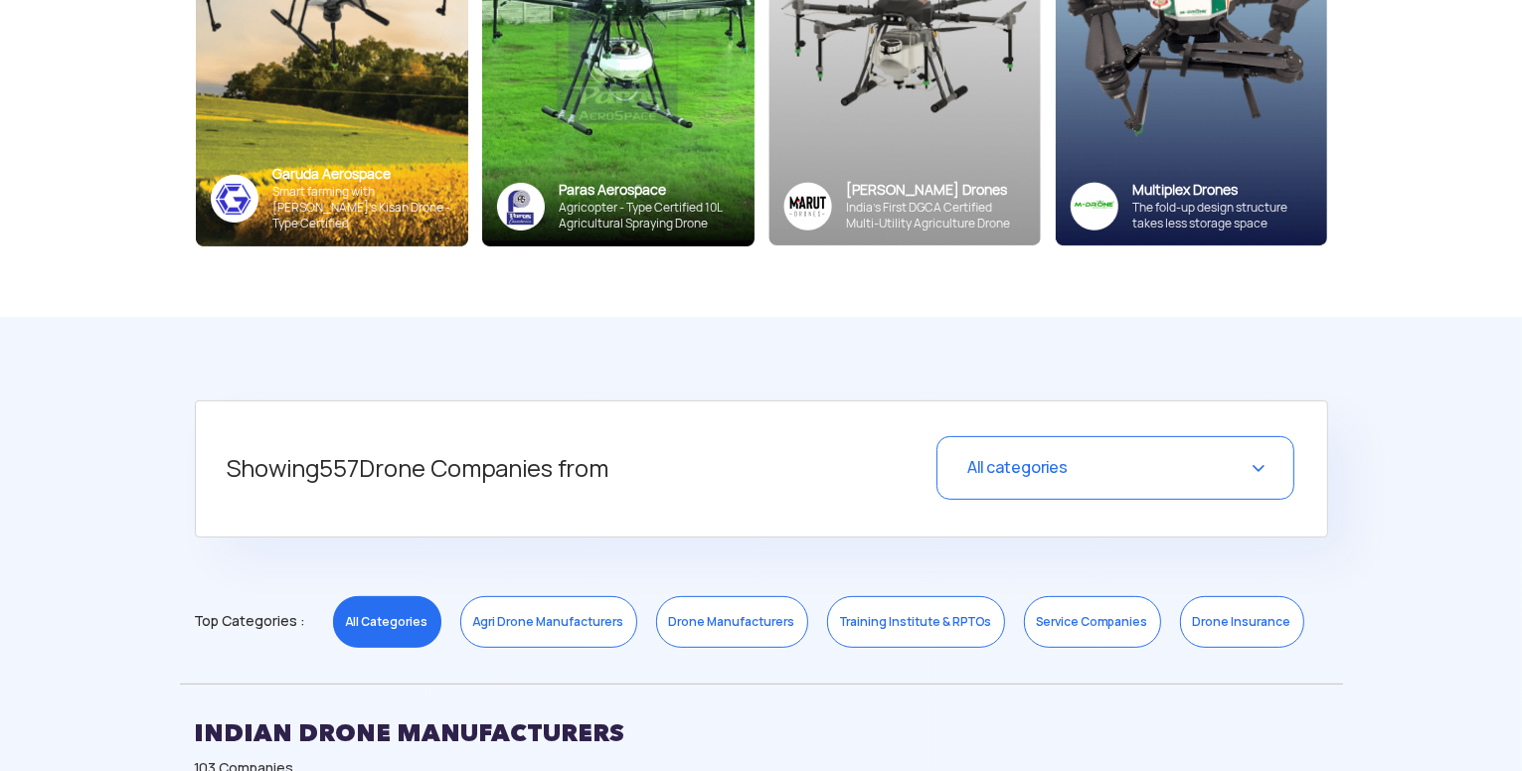
scroll to position [0, 0]
